Goal: Task Accomplishment & Management: Manage account settings

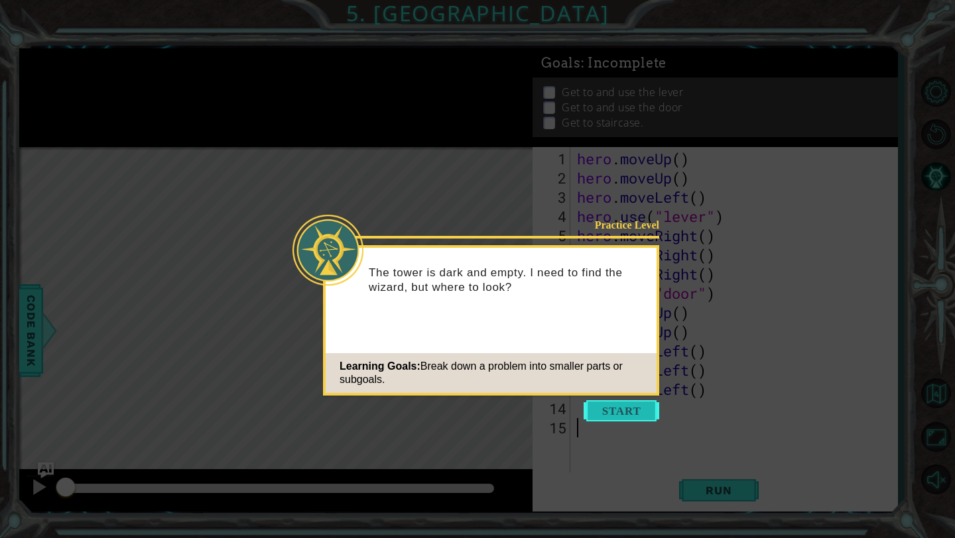
click at [609, 408] on button "Start" at bounding box center [621, 410] width 76 height 21
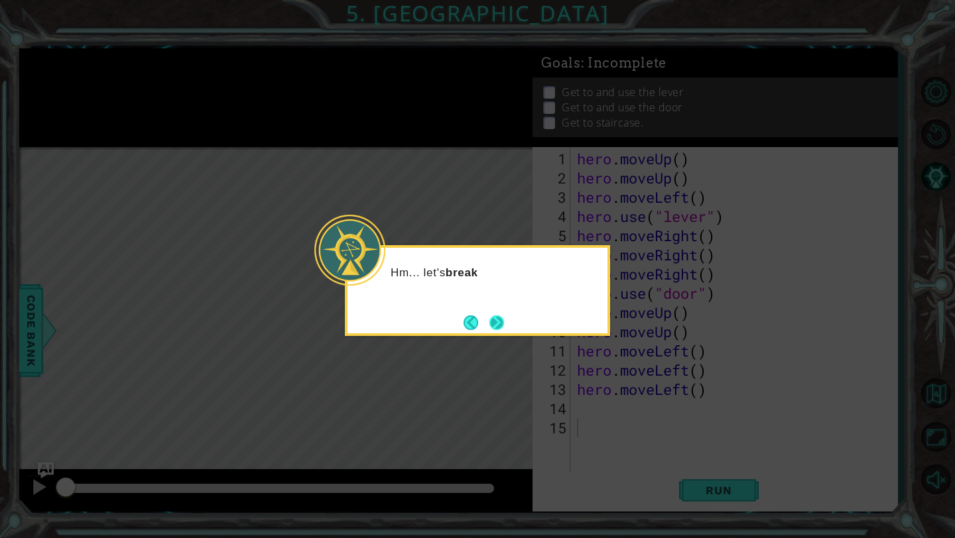
click at [504, 321] on button "Next" at bounding box center [496, 323] width 15 height 15
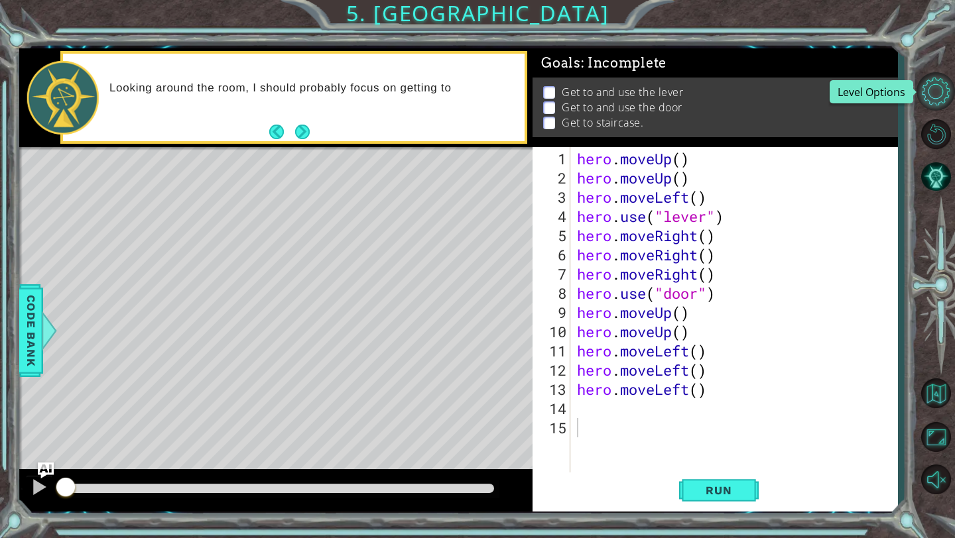
click at [936, 85] on button "Level Options" at bounding box center [935, 91] width 38 height 38
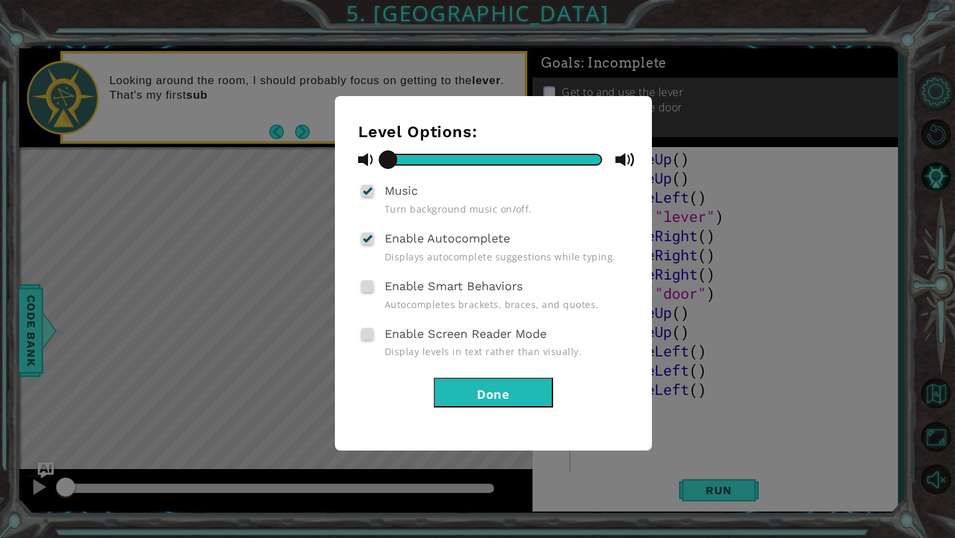
click at [936, 85] on div "Level Options: Music Turn background music on/off. Enable Autocomplete Displays…" at bounding box center [477, 269] width 955 height 538
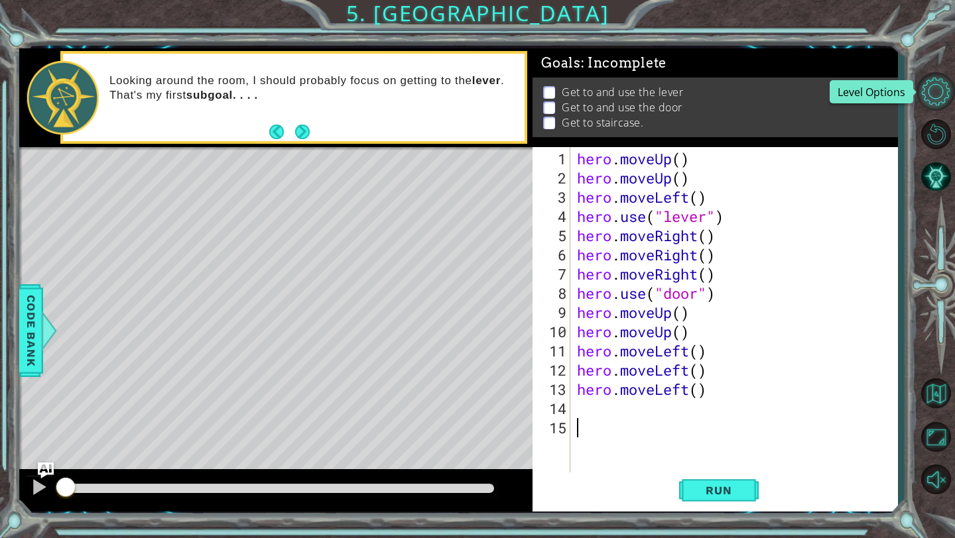
click at [945, 97] on button "Level Options" at bounding box center [935, 91] width 38 height 38
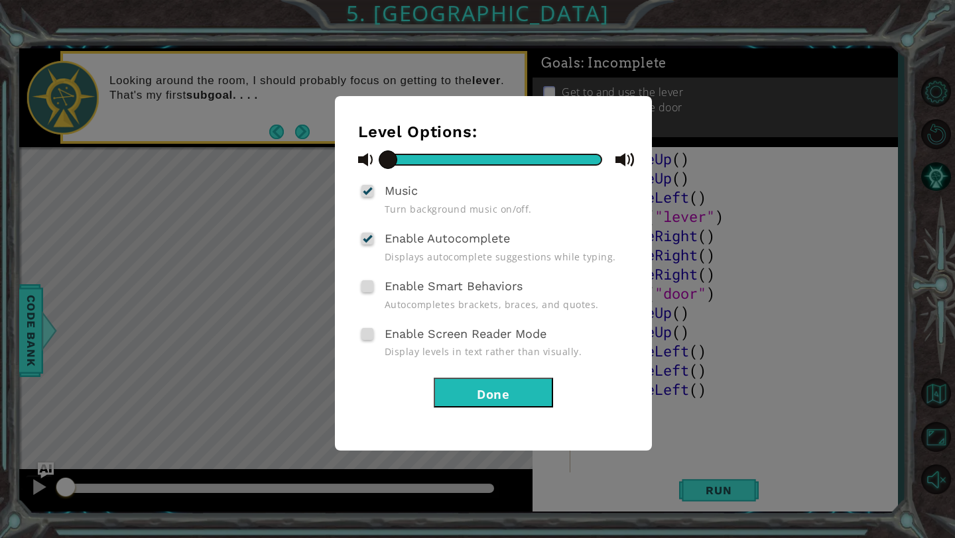
click at [758, 303] on div "Level Options: Music Turn background music on/off. Enable Autocomplete Displays…" at bounding box center [477, 269] width 955 height 538
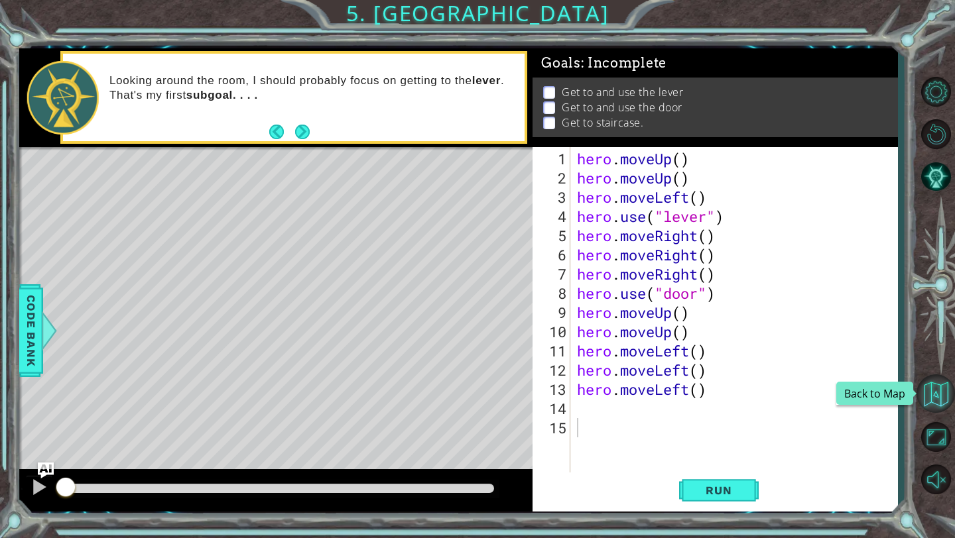
click at [937, 395] on button "Back to Map" at bounding box center [935, 394] width 38 height 38
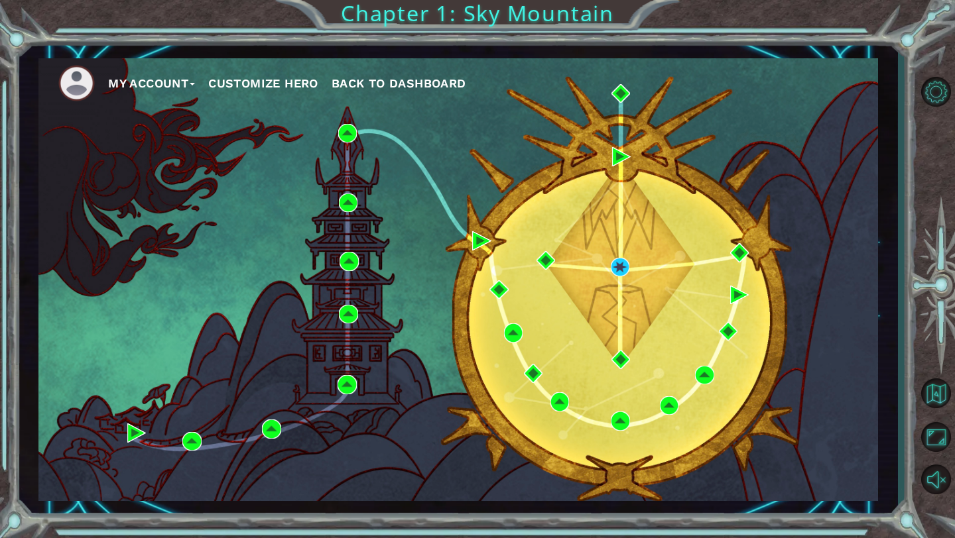
click at [130, 87] on button "My Account" at bounding box center [151, 84] width 87 height 20
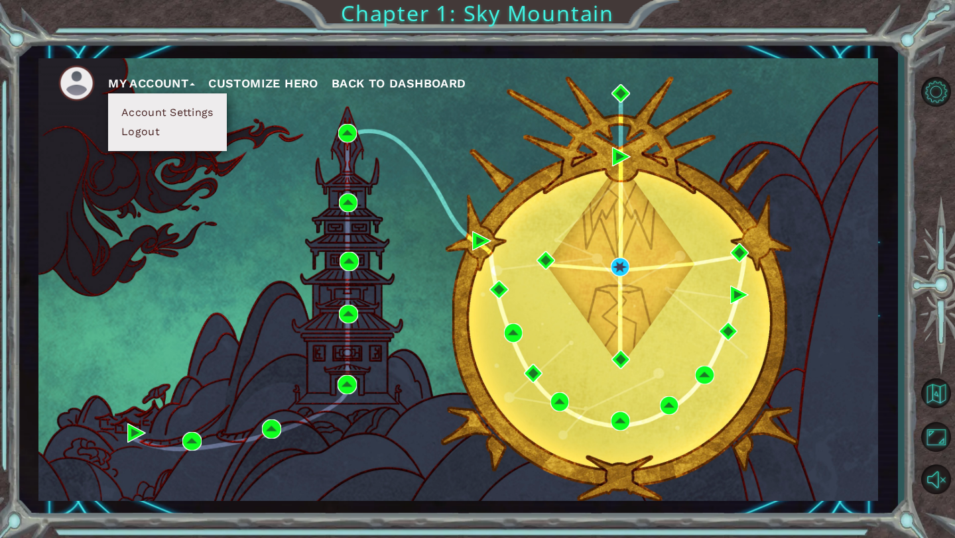
click at [141, 138] on button "Logout" at bounding box center [140, 132] width 46 height 15
